Goal: Task Accomplishment & Management: Use online tool/utility

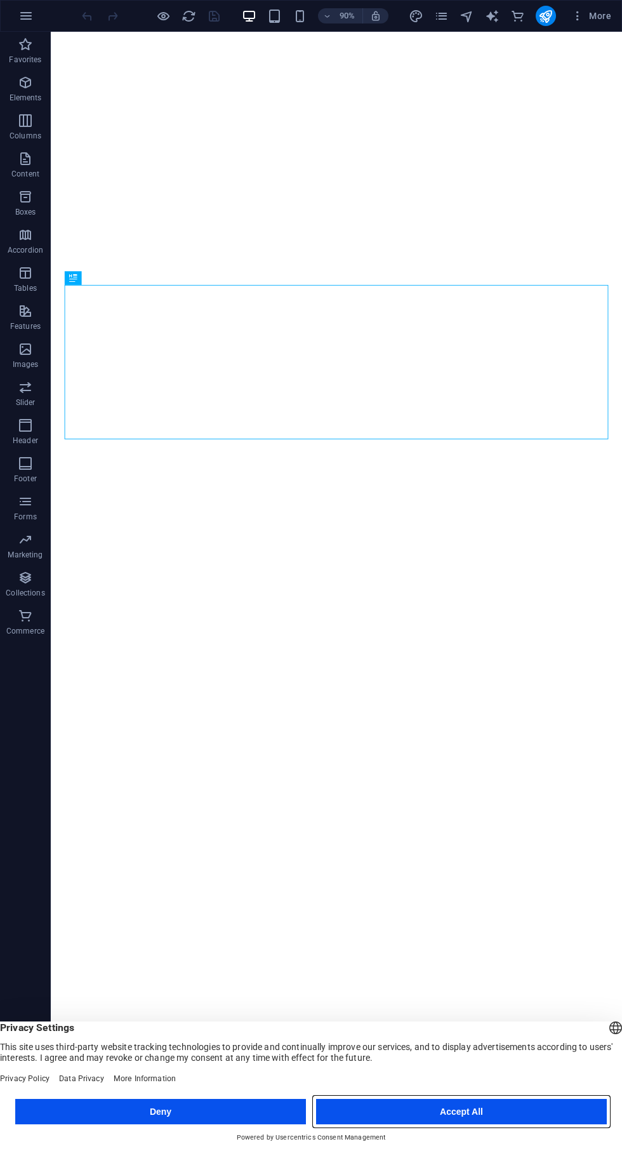
click at [486, 1118] on button "Accept All" at bounding box center [461, 1111] width 291 height 25
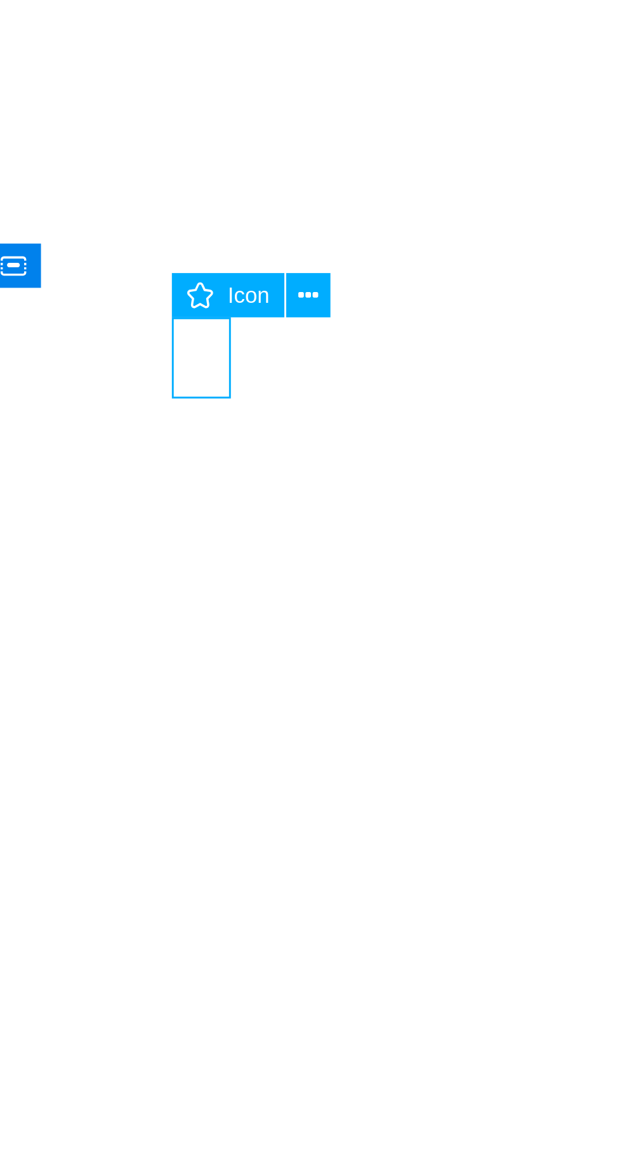
click at [184, 183] on icon at bounding box center [185, 184] width 6 height 12
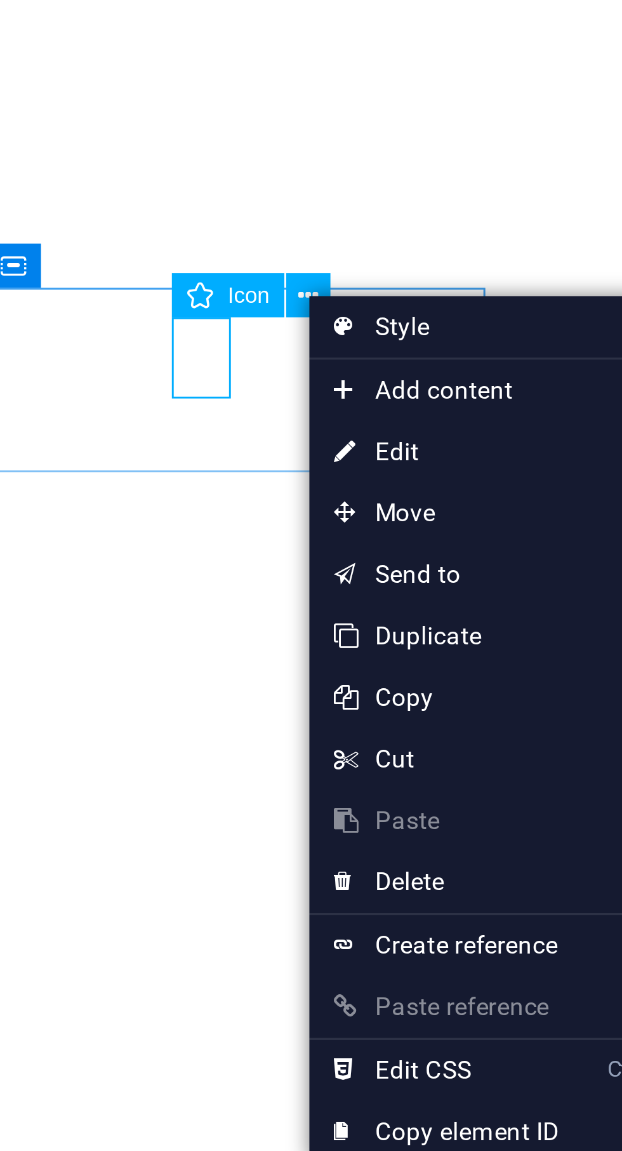
click at [218, 234] on link "⏎ Edit" at bounding box center [227, 232] width 85 height 19
select select "xMidYMid"
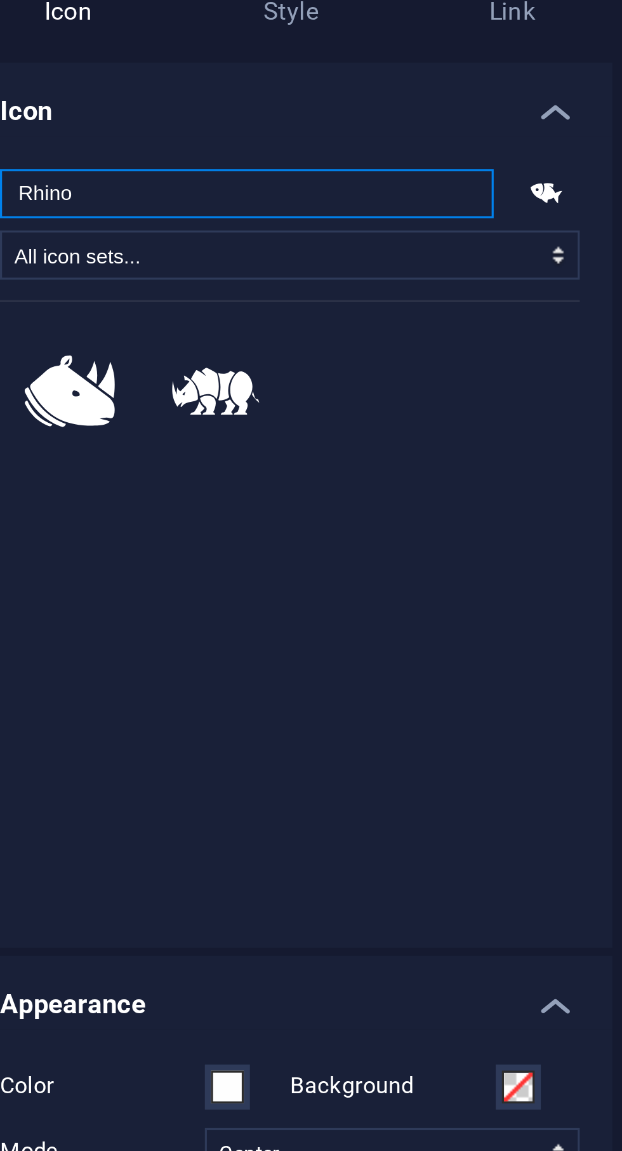
type input "Rhino"
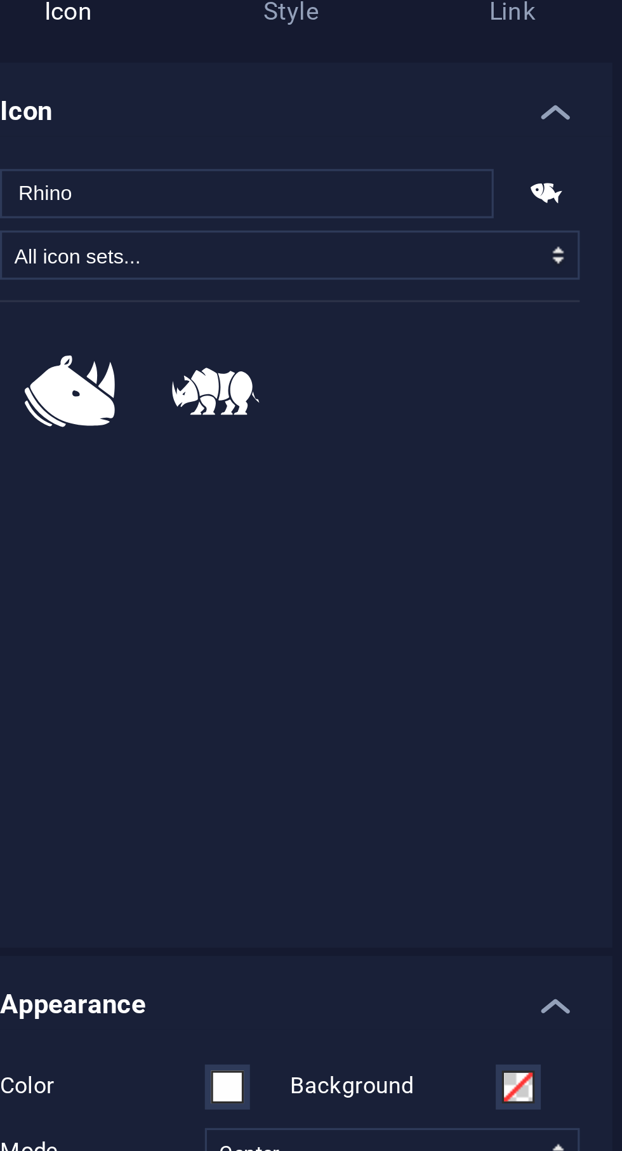
click at [145, 215] on icon at bounding box center [138, 213] width 28 height 15
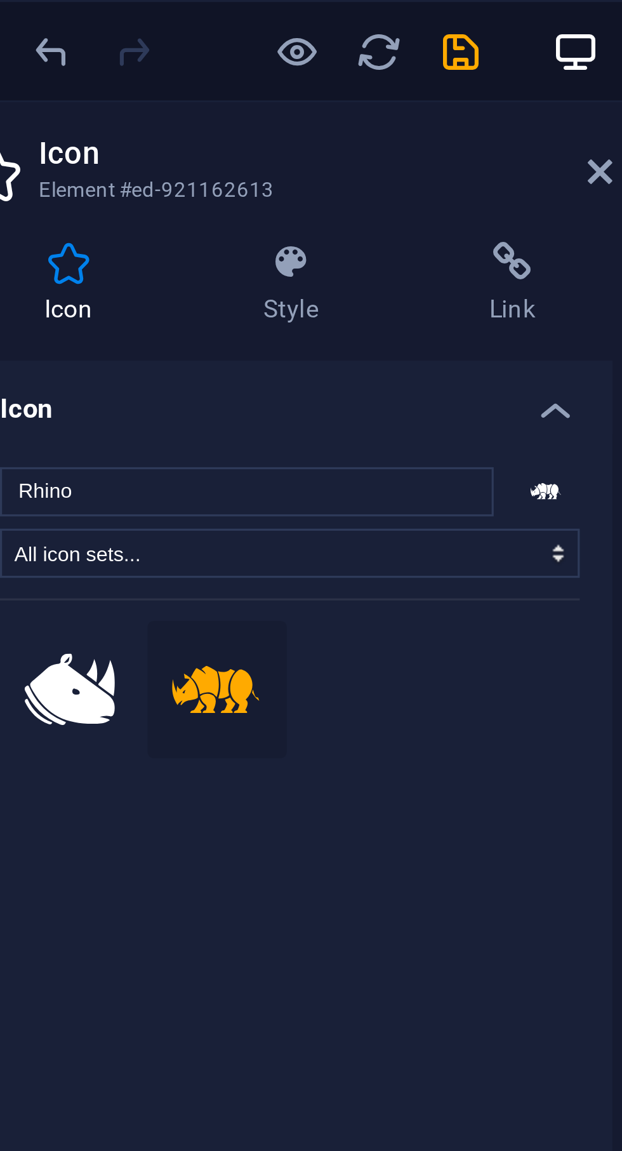
click at [221, 14] on icon "save" at bounding box center [214, 16] width 15 height 15
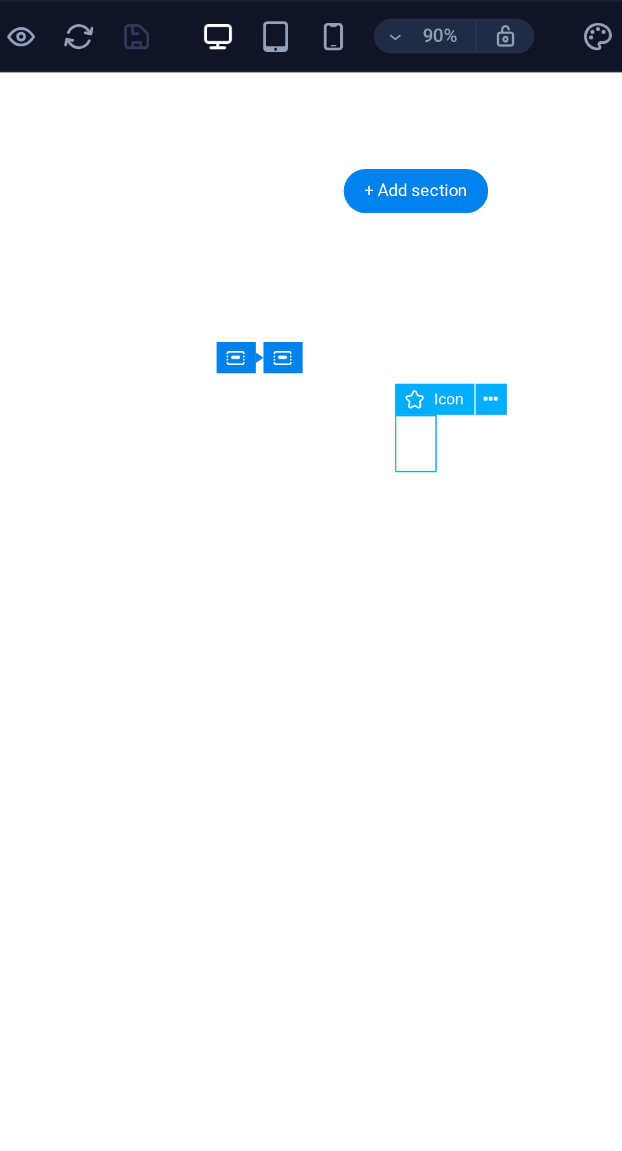
click at [373, 178] on button at bounding box center [369, 175] width 14 height 14
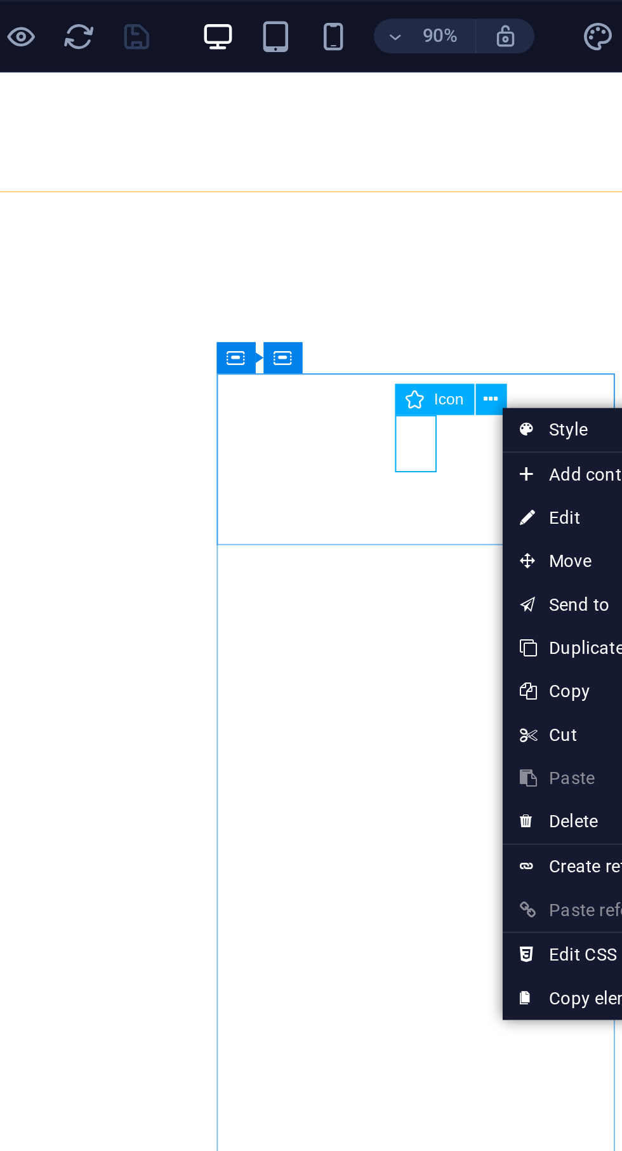
click at [409, 229] on link "⏎ Edit" at bounding box center [417, 227] width 85 height 19
select select "xMidYMid"
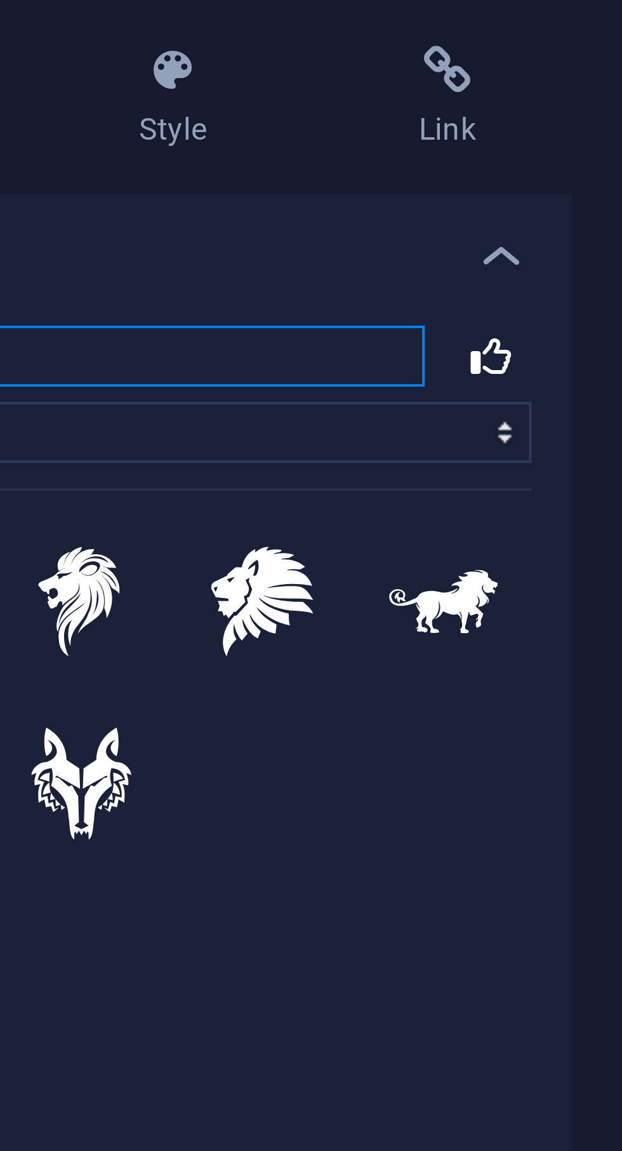
type input "Lio"
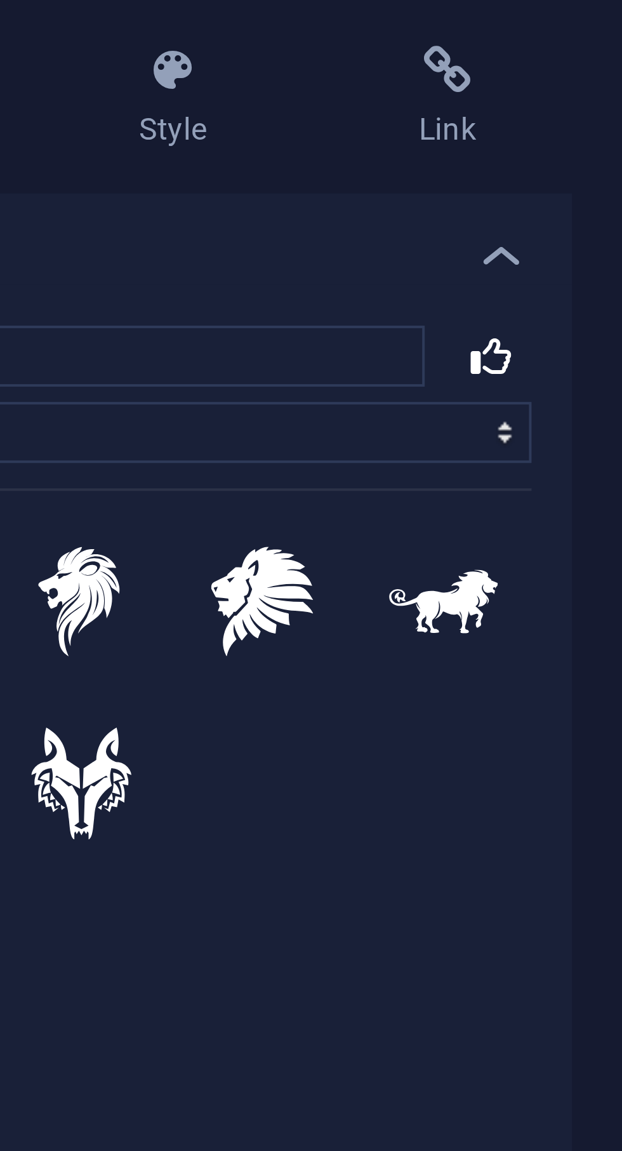
click at [239, 216] on icon at bounding box center [229, 214] width 28 height 17
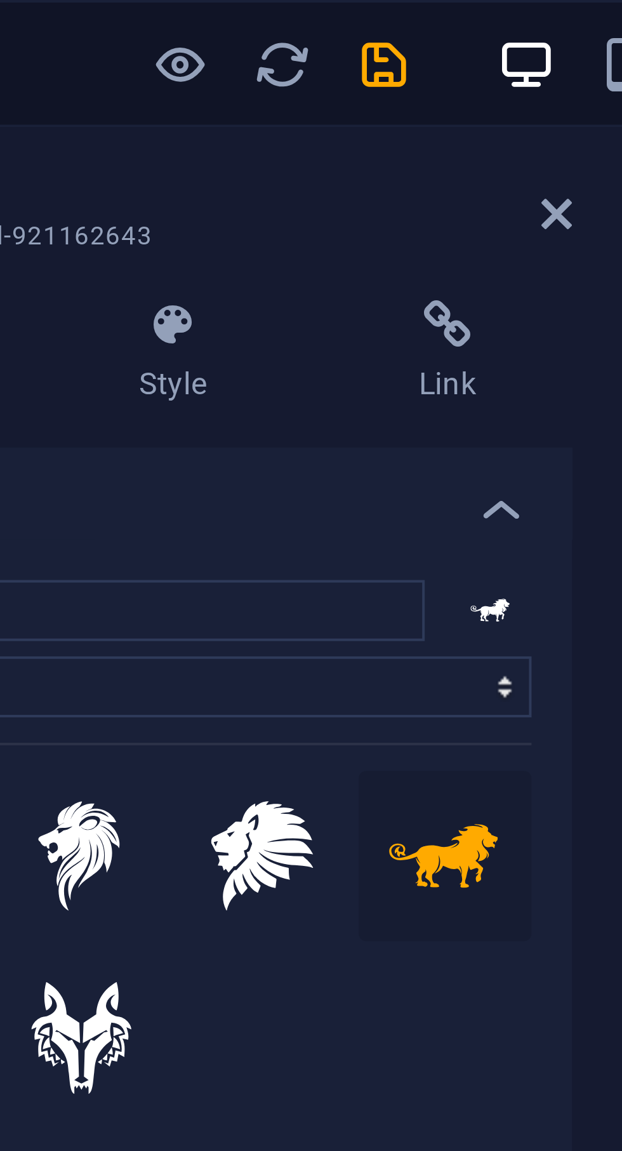
click at [220, 15] on icon "save" at bounding box center [214, 16] width 15 height 15
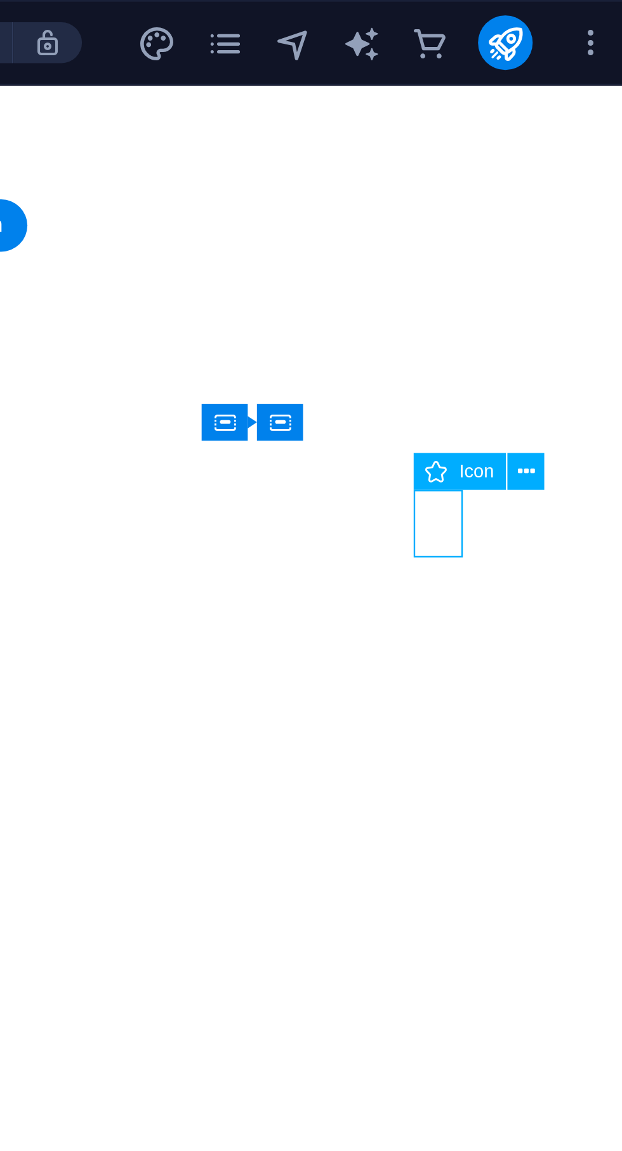
click at [557, 179] on button at bounding box center [554, 175] width 14 height 14
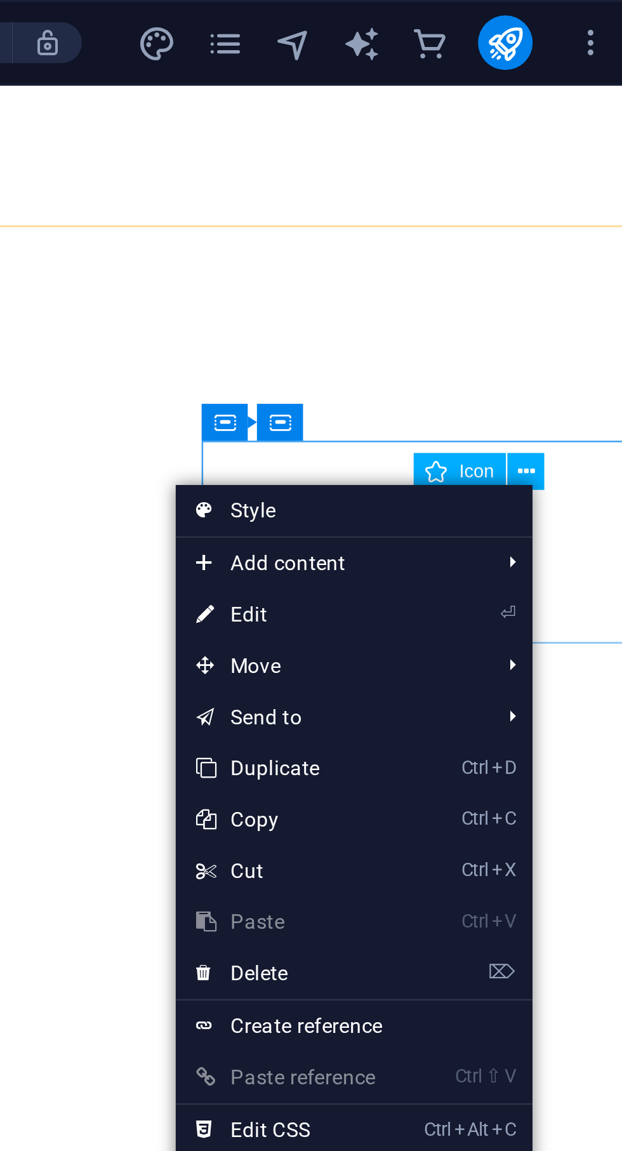
click at [465, 227] on link "⏎ Edit" at bounding box center [465, 228] width 85 height 19
select select "xMidYMid"
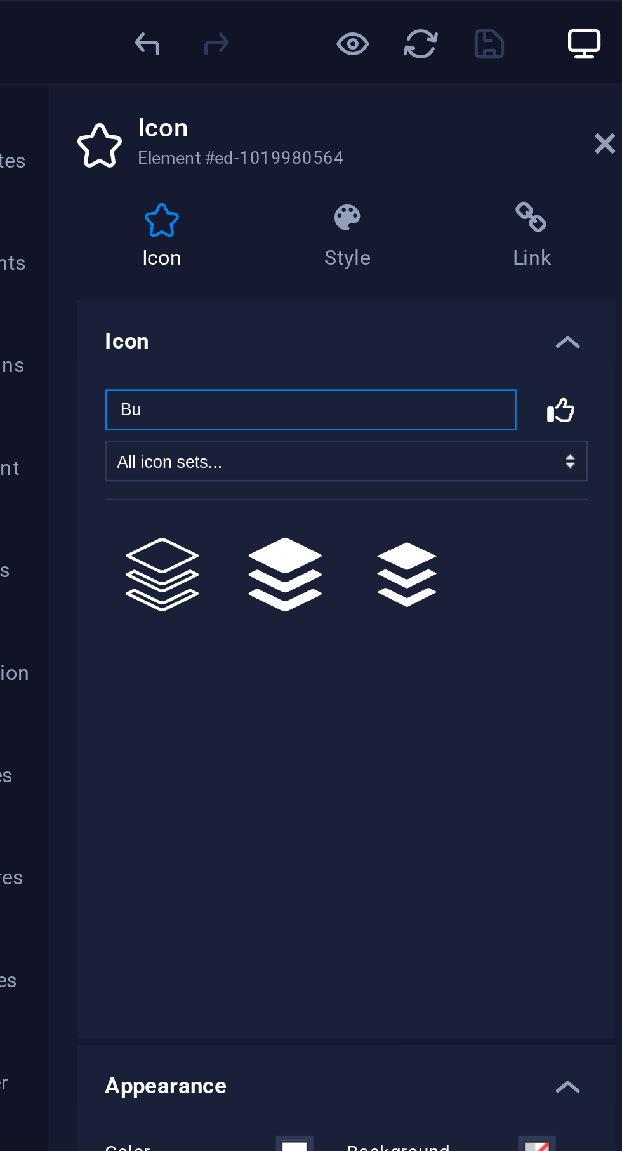
type input "B"
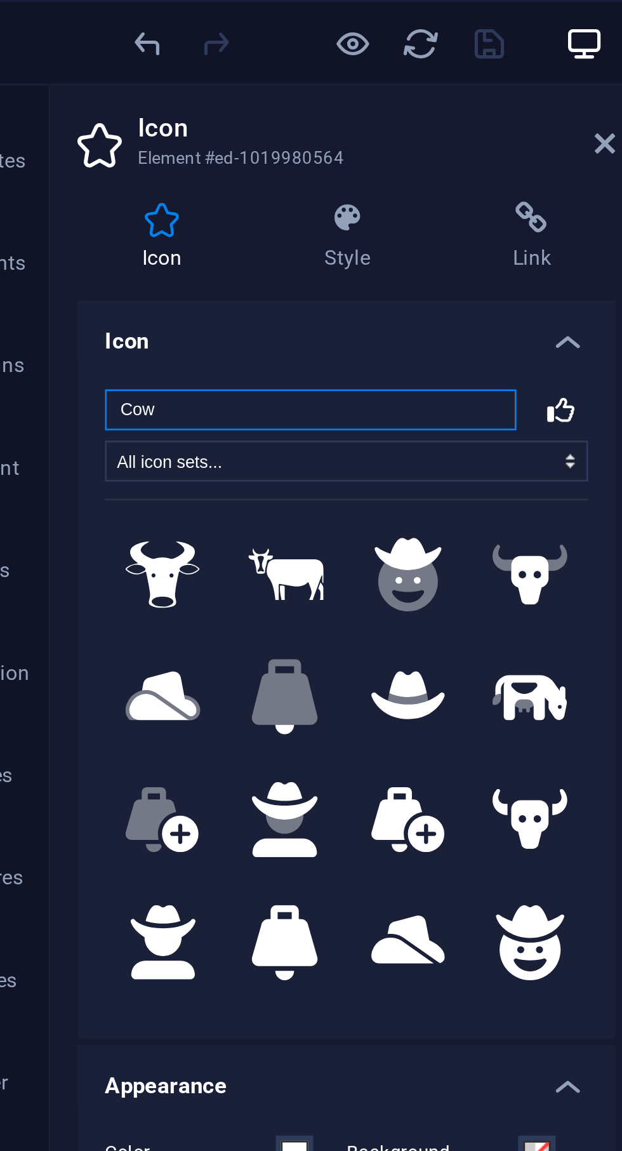
type input "Cow"
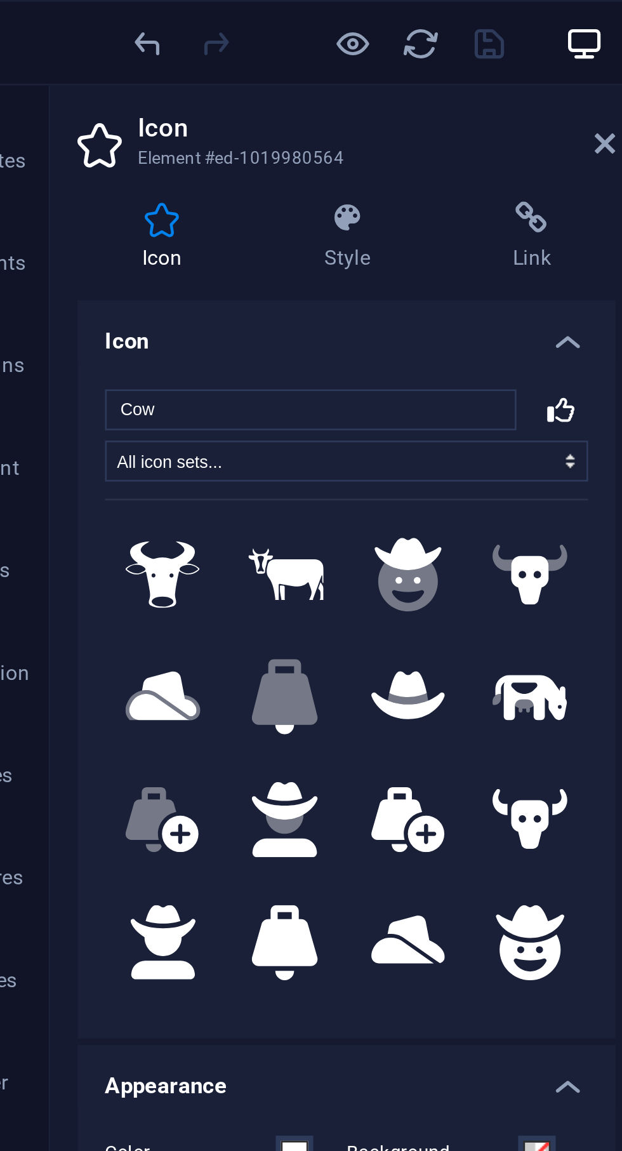
click at [97, 221] on icon at bounding box center [93, 213] width 28 height 25
click at [220, 15] on icon "save" at bounding box center [214, 16] width 15 height 15
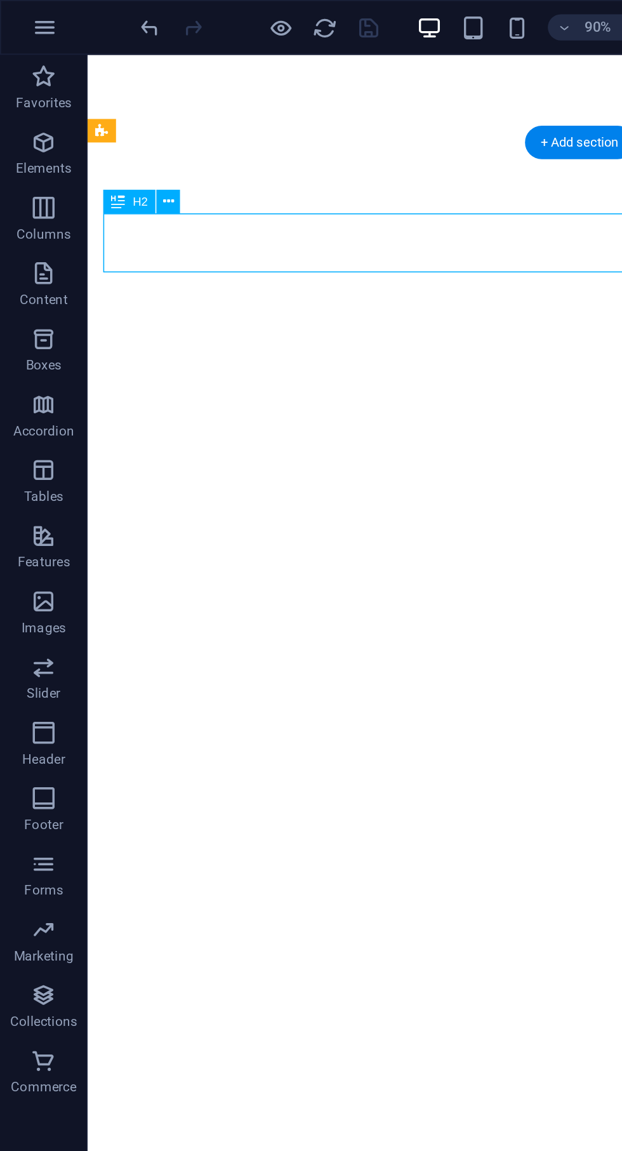
click at [107, 114] on div "H2" at bounding box center [86, 117] width 52 height 15
click at [100, 124] on button at bounding box center [98, 117] width 14 height 14
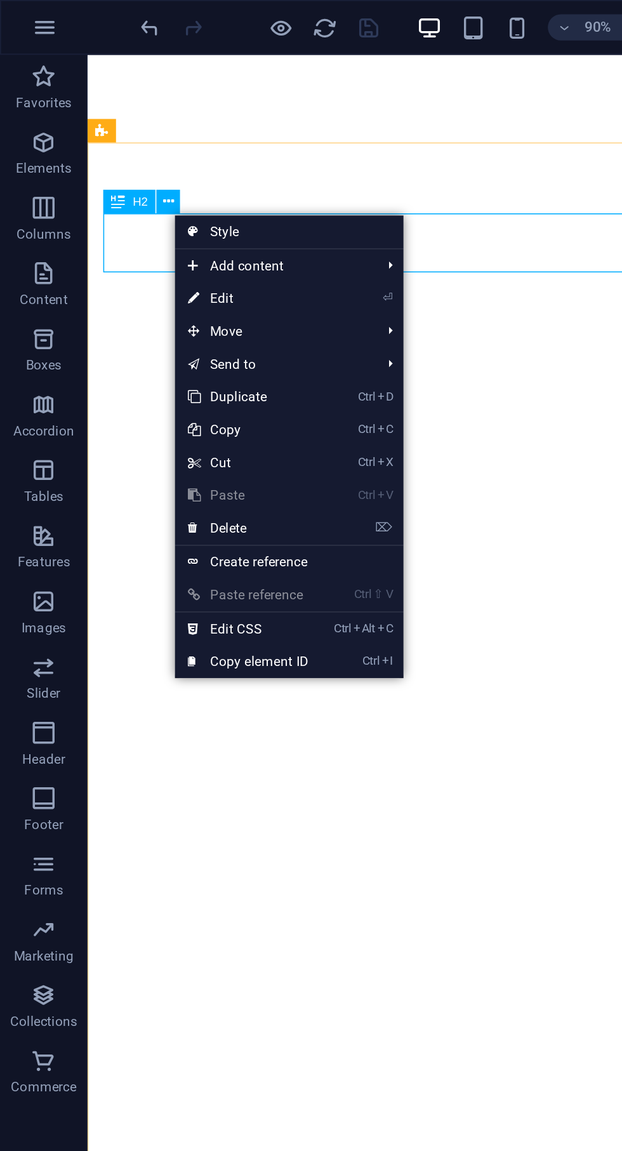
click at [133, 176] on link "⏎ Edit" at bounding box center [144, 173] width 85 height 19
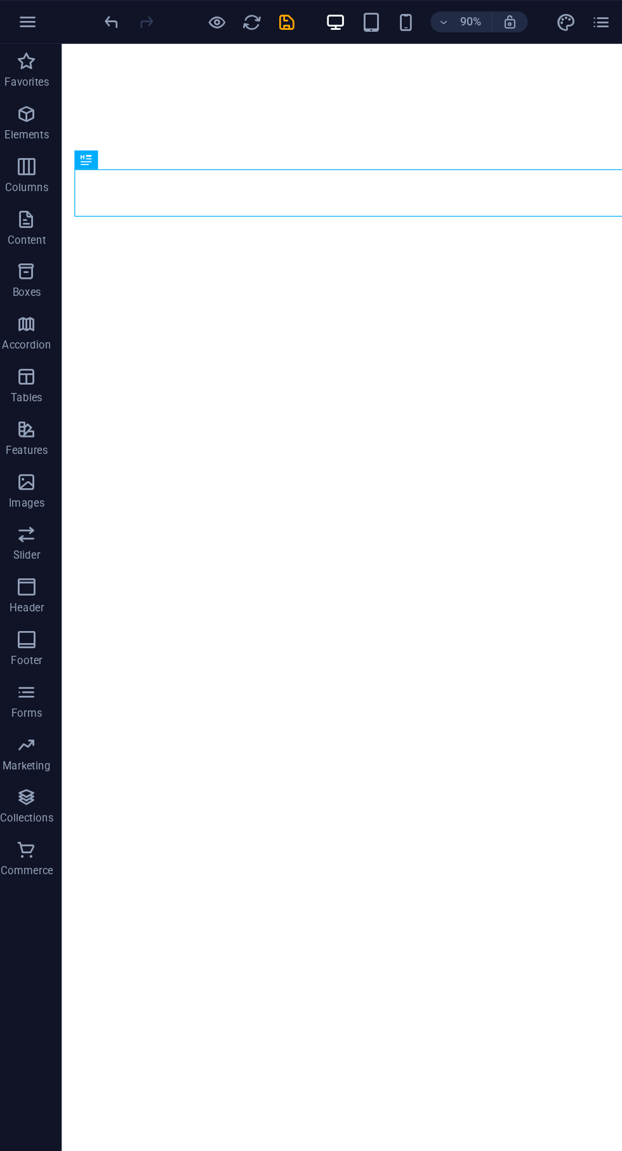
click at [215, 16] on icon "save" at bounding box center [214, 16] width 15 height 15
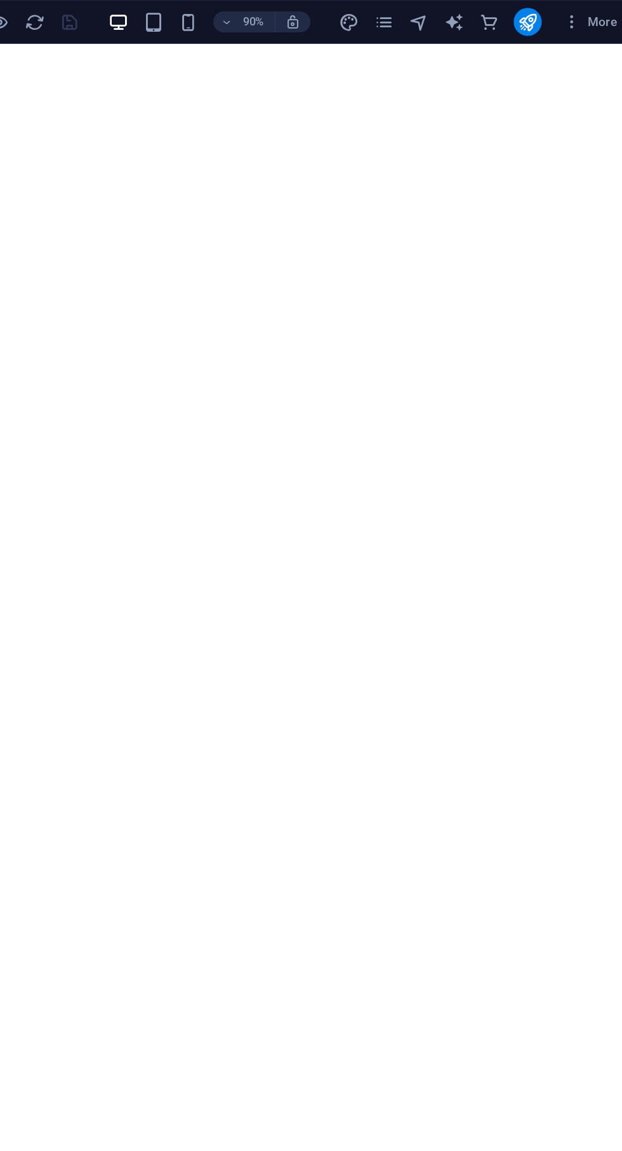
click at [551, 16] on icon "publish" at bounding box center [545, 16] width 15 height 15
